Goal: Find specific page/section: Find specific page/section

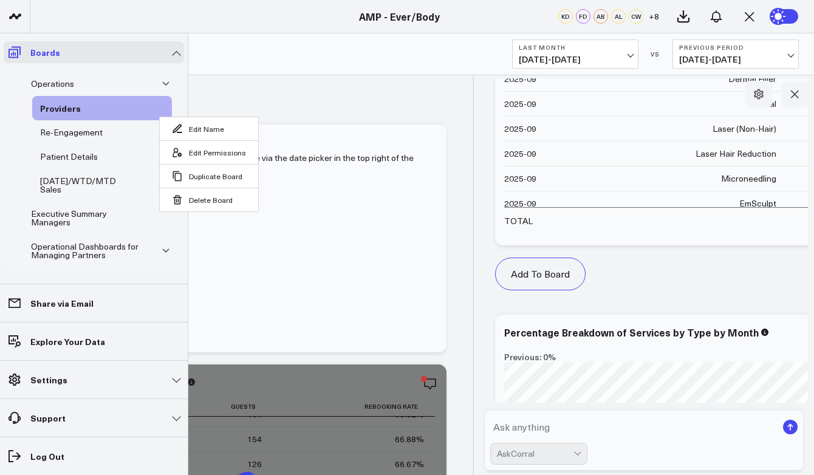
click at [17, 53] on icon at bounding box center [15, 53] width 12 height 12
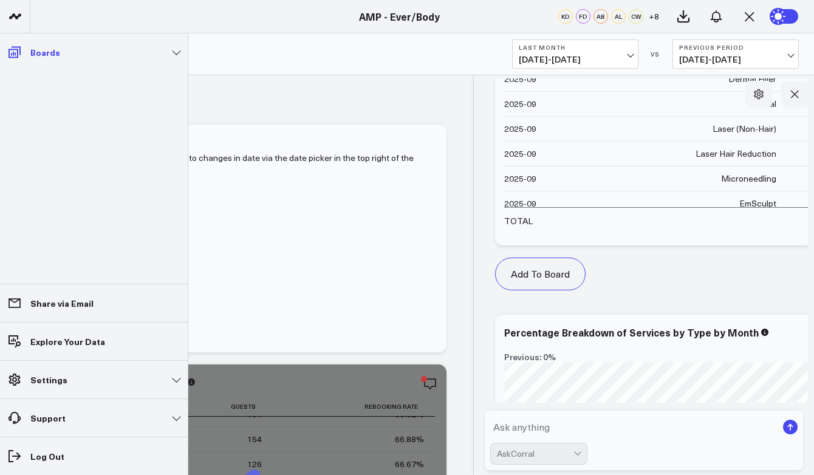
click at [43, 47] on p "Boards" at bounding box center [45, 52] width 30 height 10
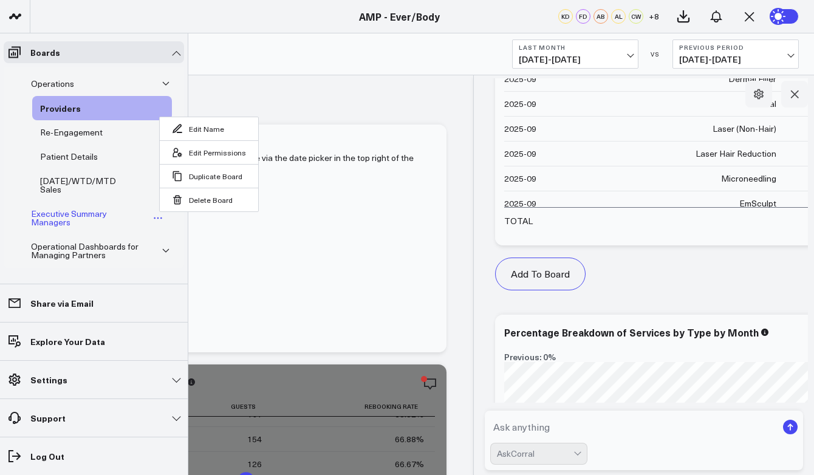
click at [89, 217] on div "Executive Summary Managers" at bounding box center [88, 217] width 121 height 23
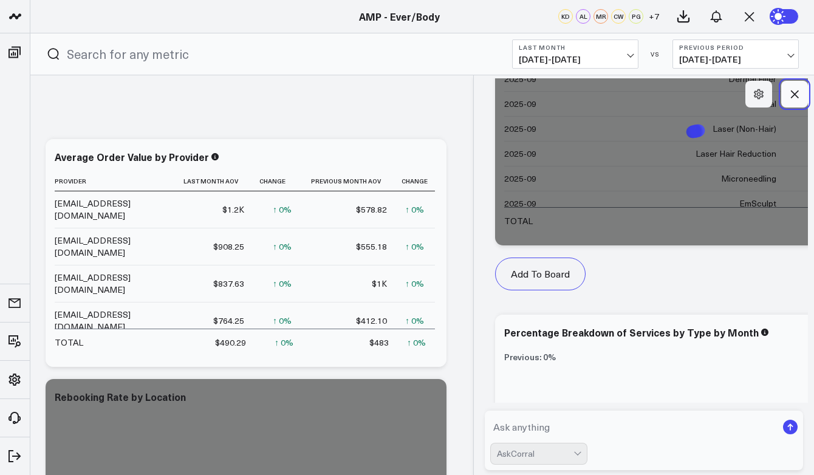
click at [802, 86] on button at bounding box center [794, 94] width 27 height 27
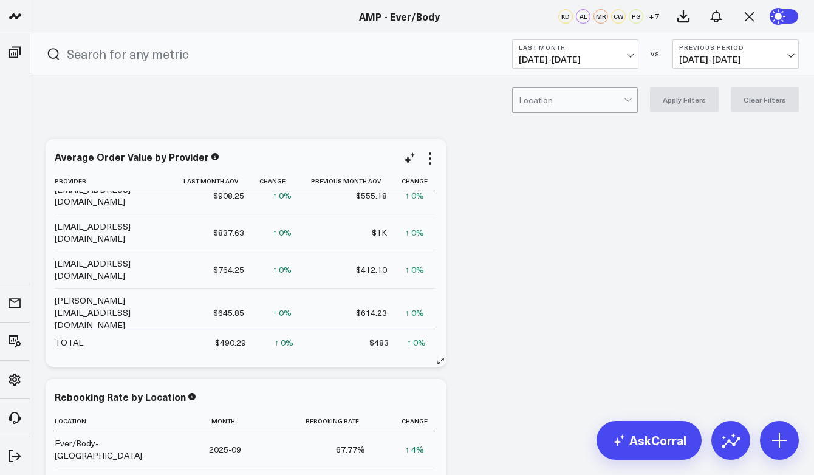
scroll to position [54, 0]
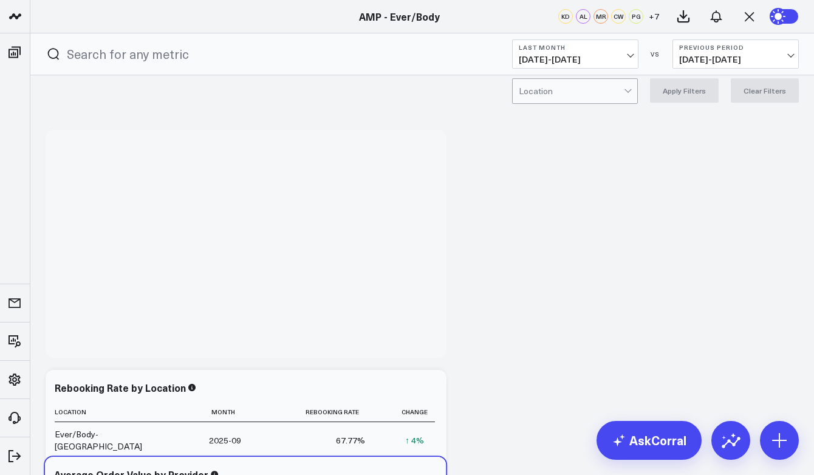
drag, startPoint x: 298, startPoint y: 165, endPoint x: 293, endPoint y: 483, distance: 318.3
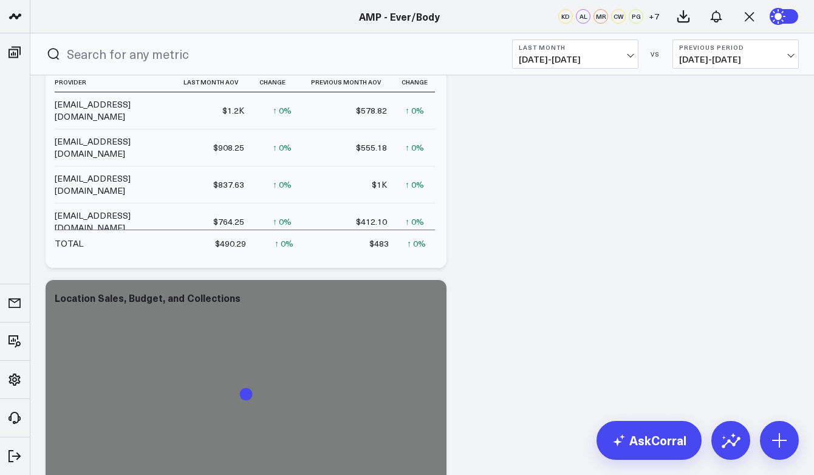
scroll to position [333, 0]
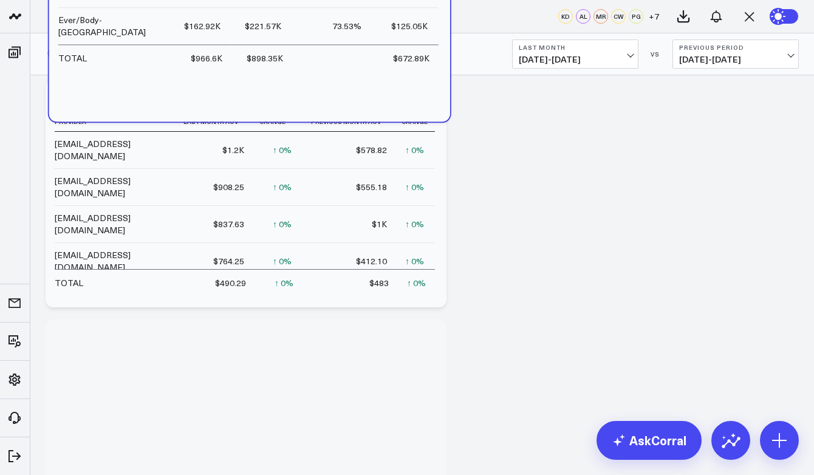
drag, startPoint x: 327, startPoint y: 303, endPoint x: 331, endPoint y: -95, distance: 398.4
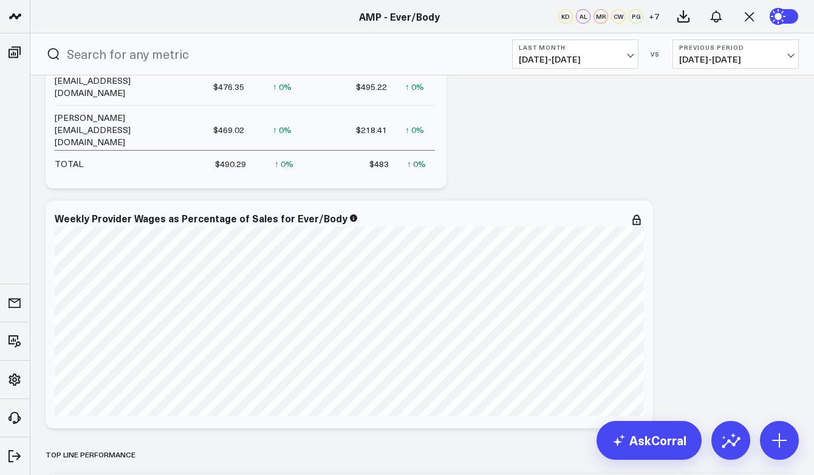
scroll to position [0, 0]
